Goal: Navigation & Orientation: Go to known website

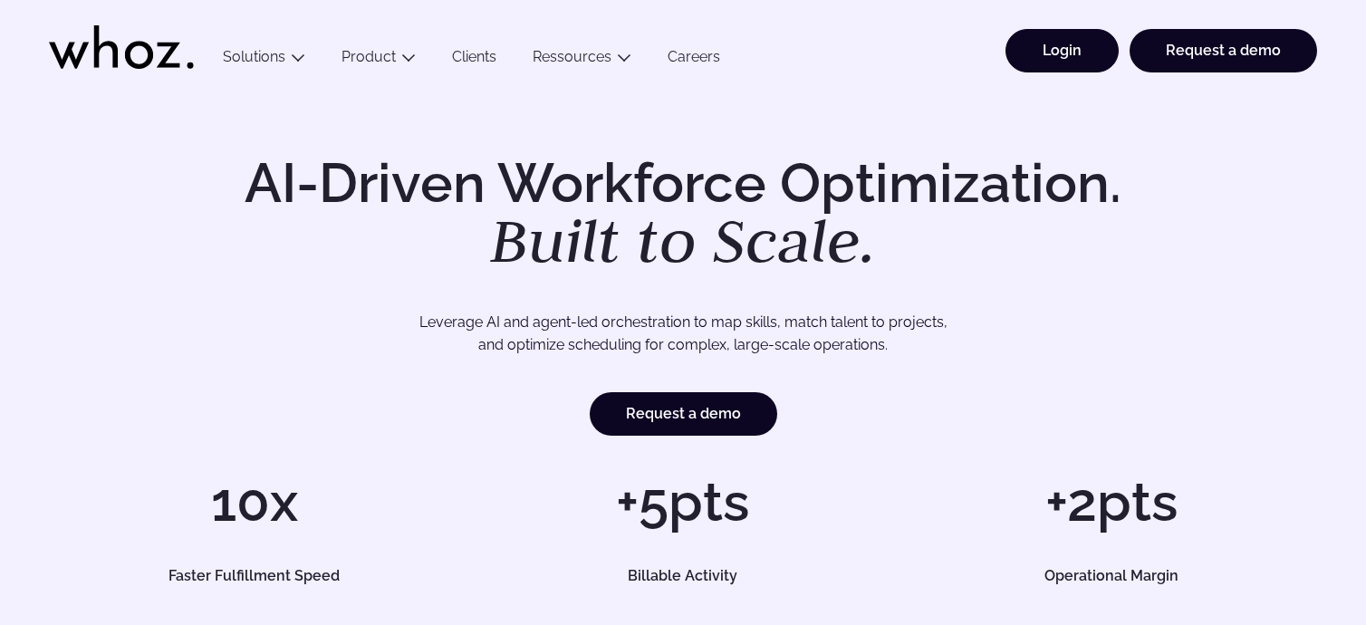
click at [1083, 48] on link "Login" at bounding box center [1061, 50] width 113 height 43
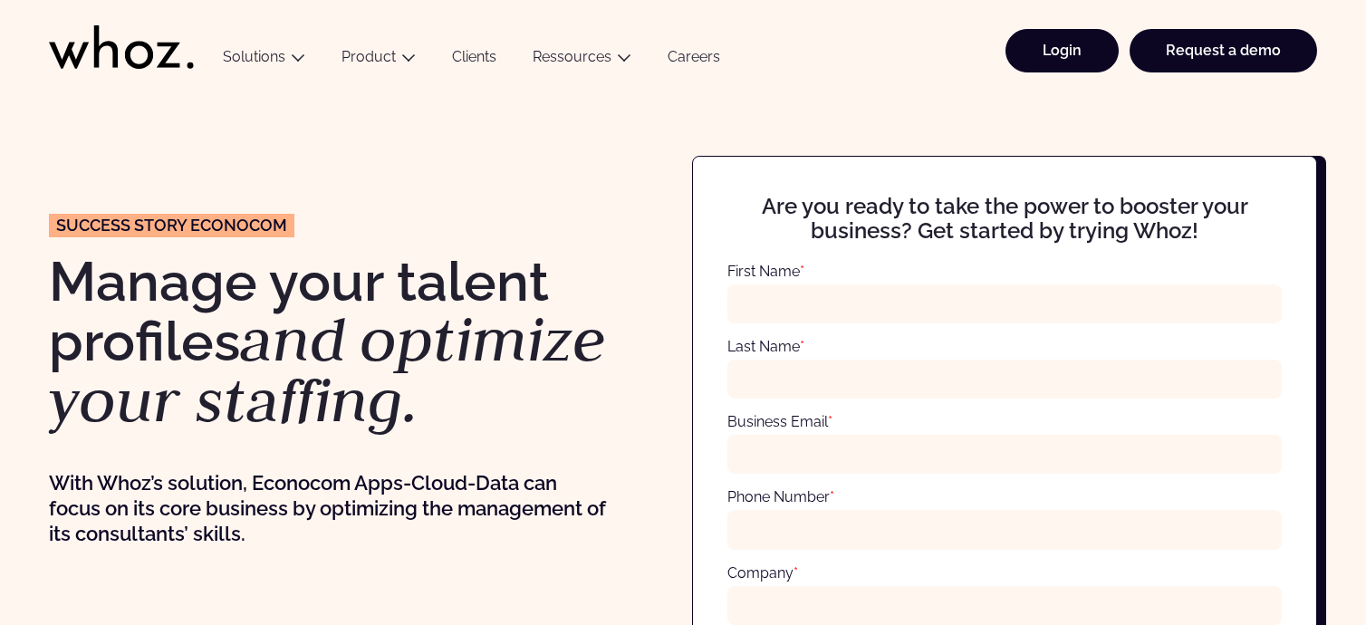
click at [1070, 51] on link "Login" at bounding box center [1061, 50] width 113 height 43
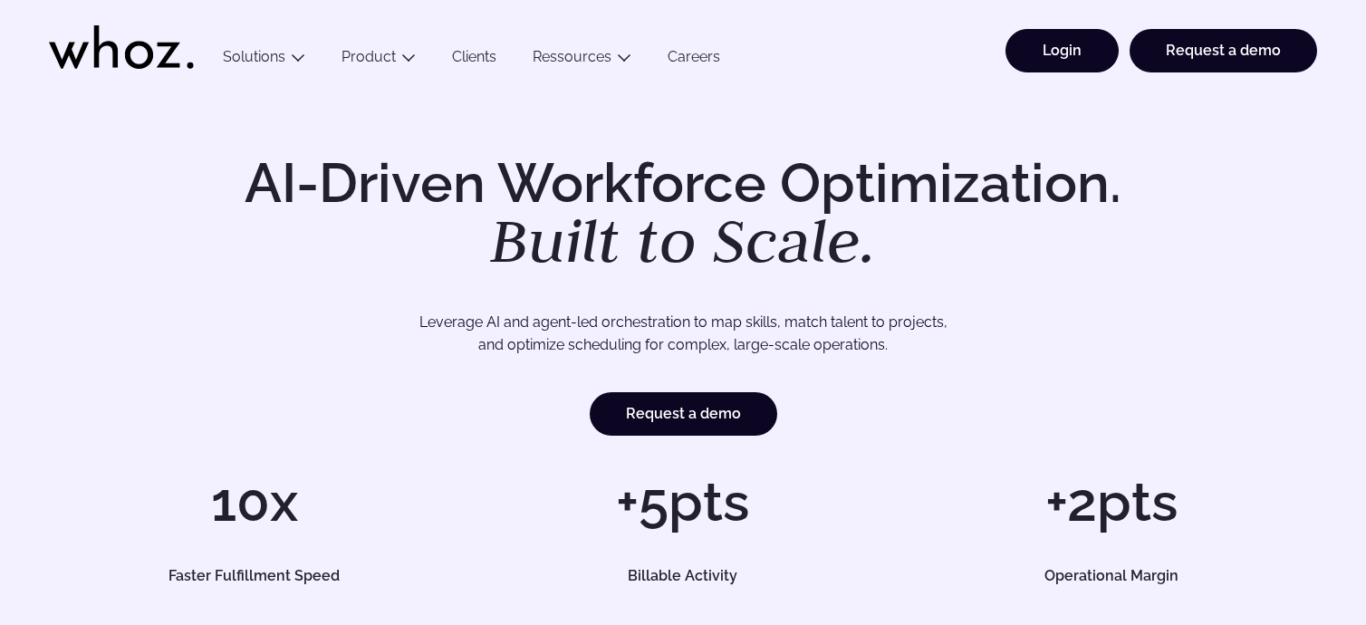
click at [1094, 51] on link "Login" at bounding box center [1061, 50] width 113 height 43
